Goal: Find specific page/section: Find specific page/section

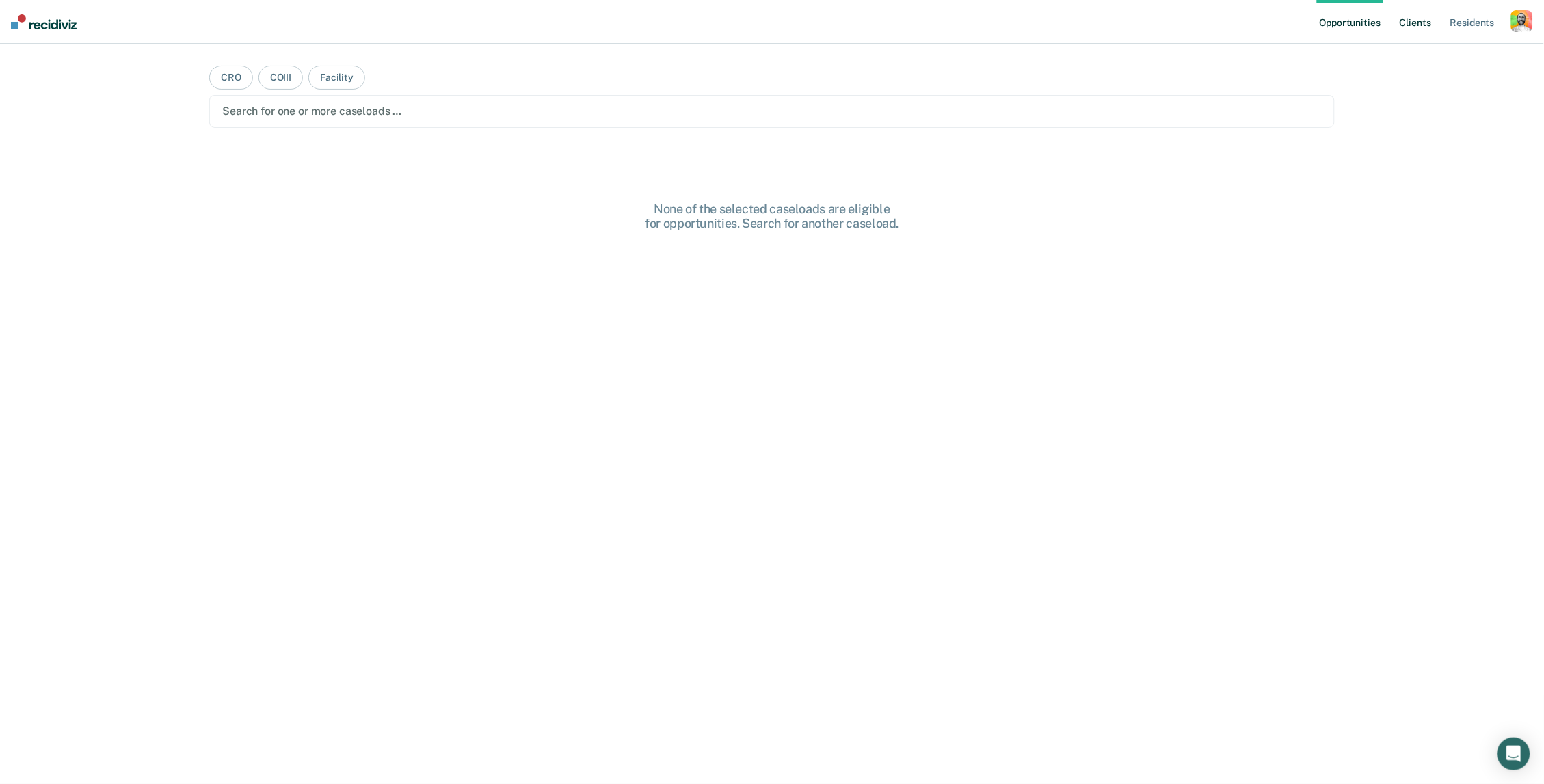
click at [1412, 11] on link "Client s" at bounding box center [1415, 21] width 37 height 43
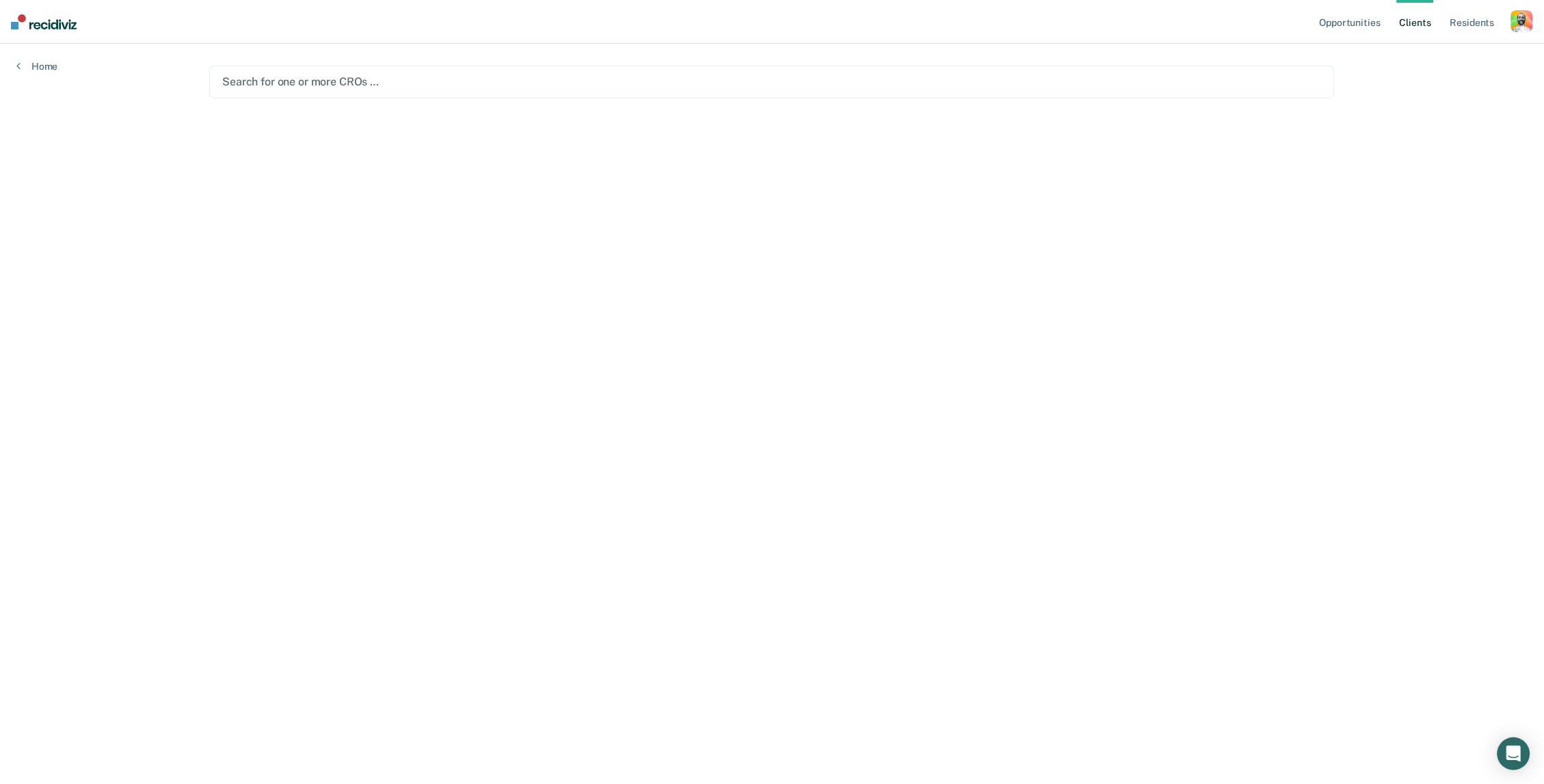
click at [669, 84] on div at bounding box center [771, 82] width 1099 height 16
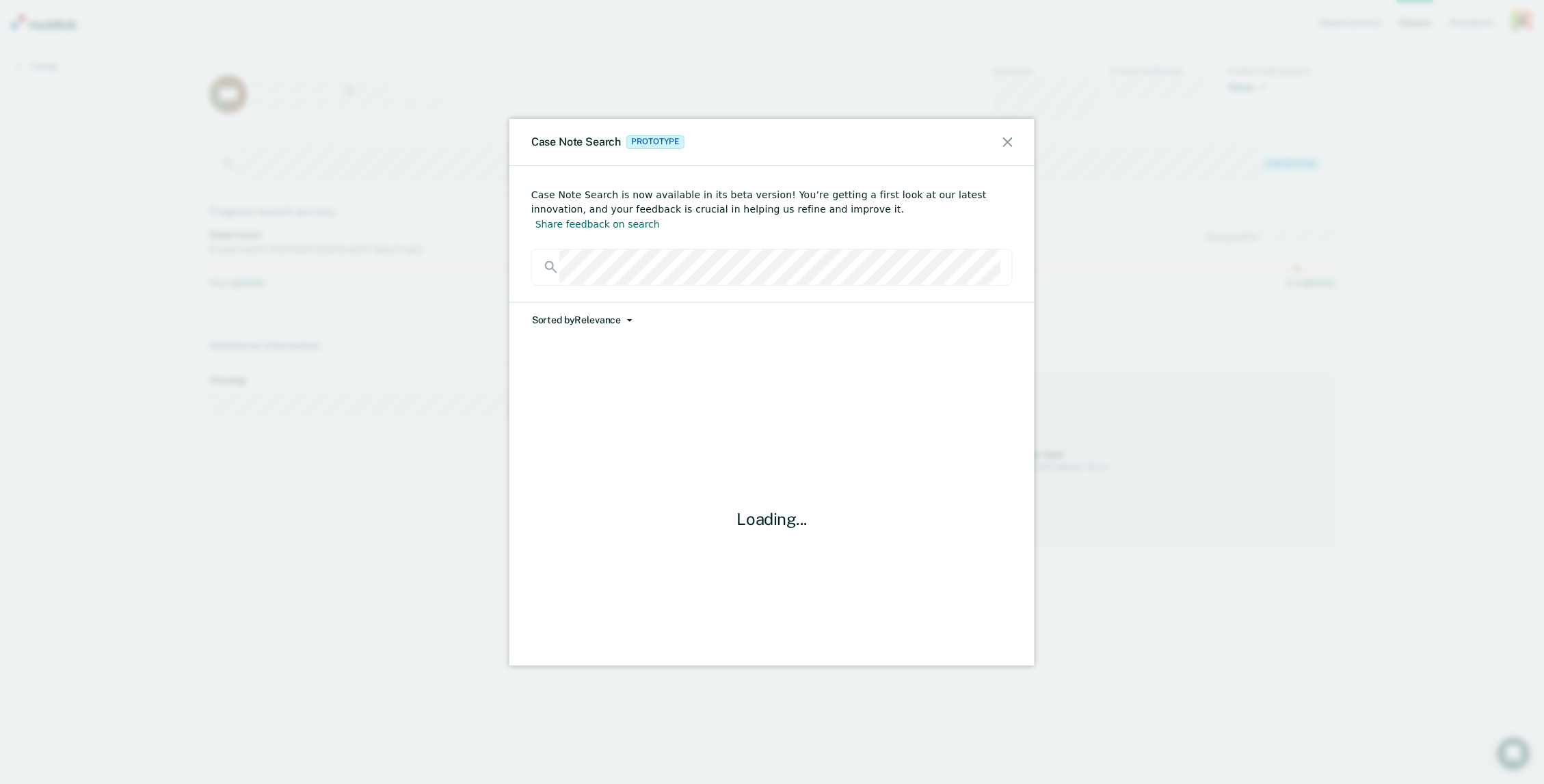
click at [618, 302] on button "Sorted by Relevance" at bounding box center [582, 319] width 102 height 35
